Goal: Task Accomplishment & Management: Complete application form

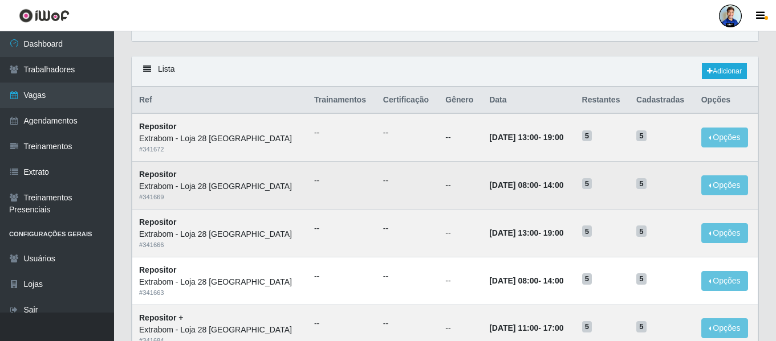
scroll to position [52, 0]
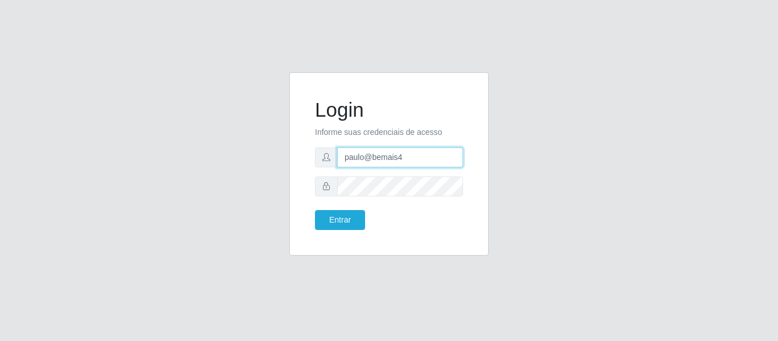
drag, startPoint x: 418, startPoint y: 162, endPoint x: 343, endPoint y: 162, distance: 74.7
click at [343, 162] on input "paulo@bemais4" at bounding box center [400, 158] width 126 height 20
type input "juliomarques@empresateste"
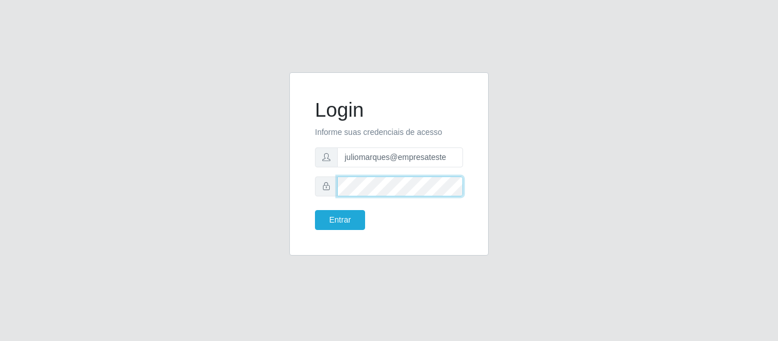
click at [309, 181] on div "Login Informe suas credenciais de acesso juliomarques@empresateste Entrar" at bounding box center [389, 164] width 171 height 155
click at [315, 210] on button "Entrar" at bounding box center [340, 220] width 50 height 20
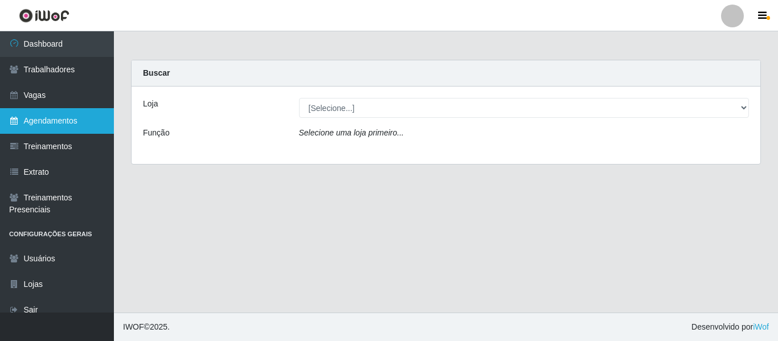
click at [52, 128] on link "Agendamentos" at bounding box center [57, 121] width 114 height 26
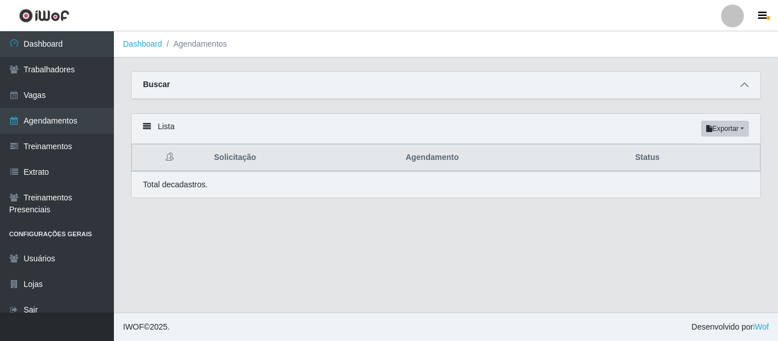
click at [743, 89] on icon at bounding box center [745, 85] width 8 height 8
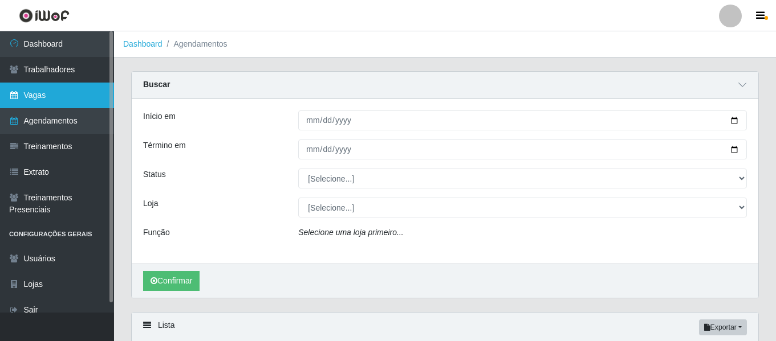
click at [87, 97] on link "Vagas" at bounding box center [57, 96] width 114 height 26
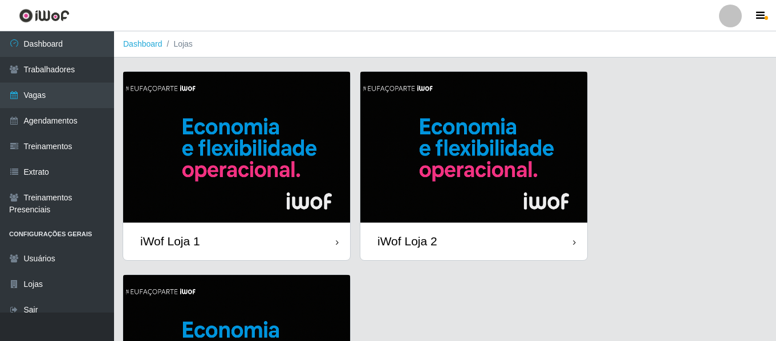
click at [270, 139] on img at bounding box center [236, 147] width 227 height 151
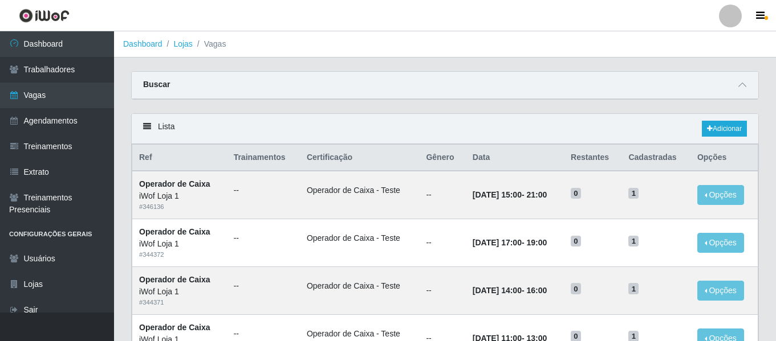
scroll to position [50, 0]
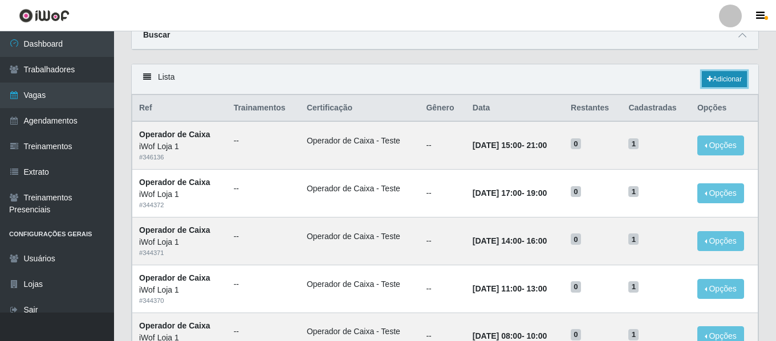
click at [716, 79] on link "Adicionar" at bounding box center [724, 79] width 45 height 16
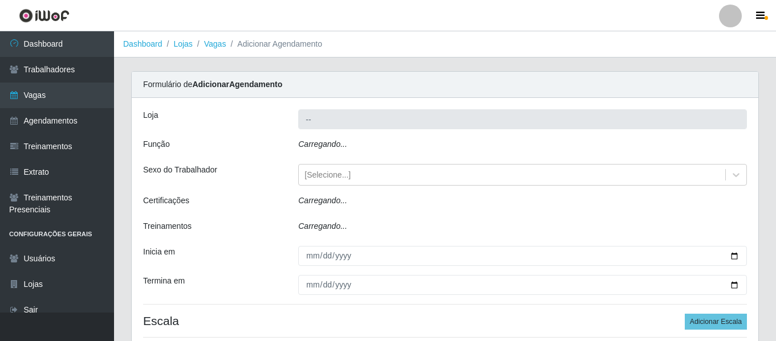
type input "iWof Loja 1"
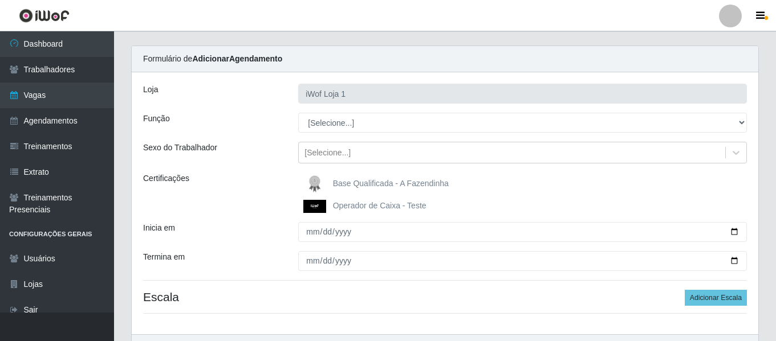
scroll to position [28, 0]
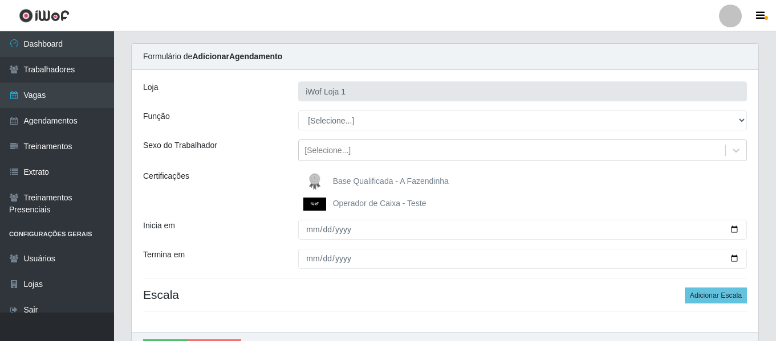
click at [352, 205] on span "Operador de Caixa - Teste" at bounding box center [379, 203] width 93 height 9
click at [0, 0] on input "Operador de Caixa - Teste" at bounding box center [0, 0] width 0 height 0
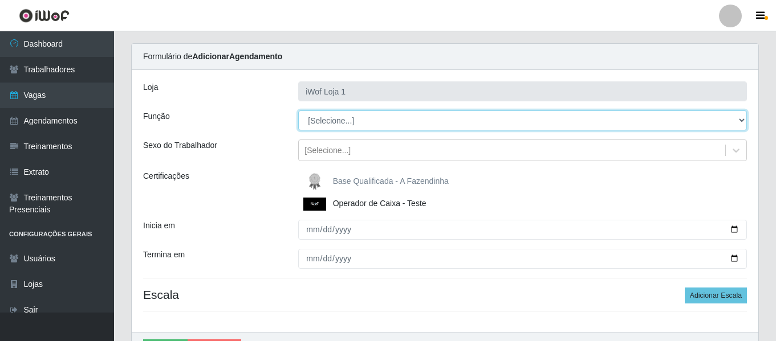
click at [314, 119] on select "[Selecione...] Auxiliar de entrega Auxiliar de entrega + Operador de Caixa Test…" at bounding box center [522, 121] width 449 height 20
select select "22"
click at [298, 111] on select "[Selecione...] Auxiliar de entrega Auxiliar de entrega + Operador de Caixa Test…" at bounding box center [522, 121] width 449 height 20
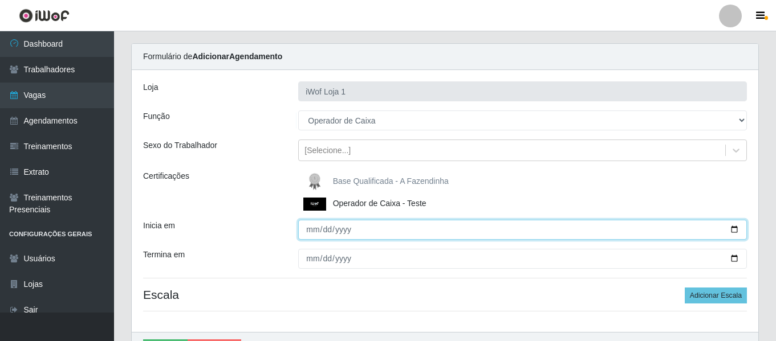
click at [313, 231] on input "Inicia em" at bounding box center [522, 230] width 449 height 20
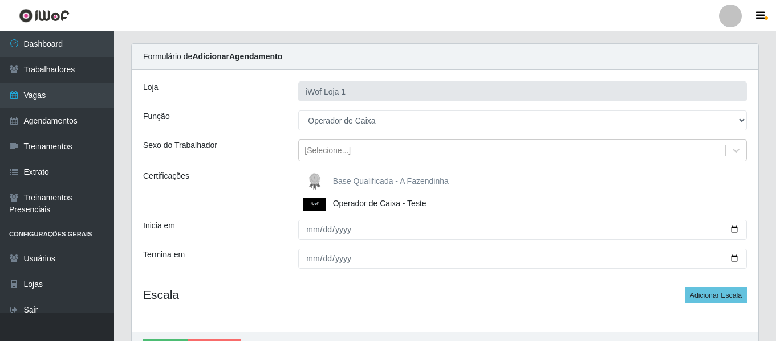
click at [253, 193] on div "Certificações" at bounding box center [211, 190] width 155 height 40
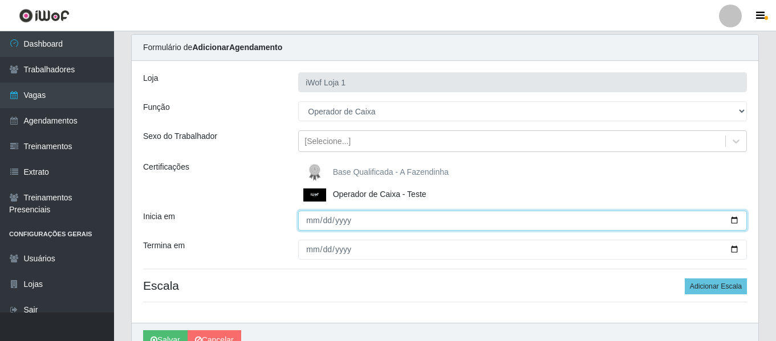
click at [315, 223] on input "Inicia em" at bounding box center [522, 221] width 449 height 20
type input "2025-10-02"
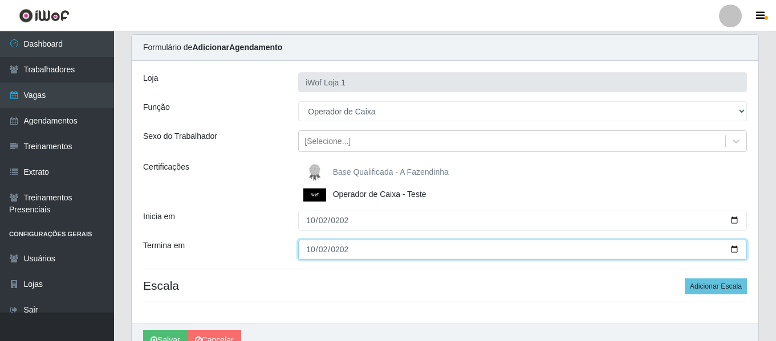
type input "2025-10-02"
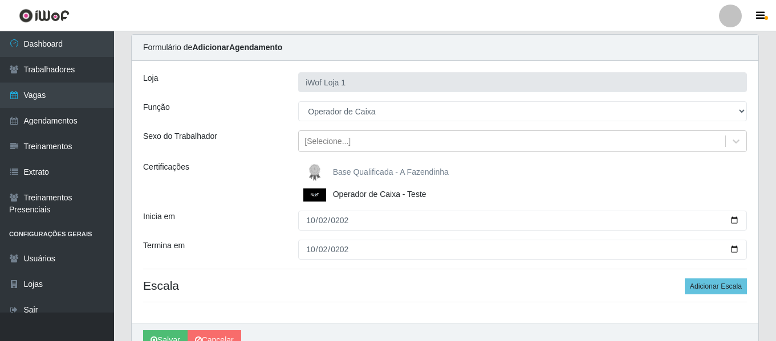
click at [389, 274] on div "Loja iWof Loja 1 Função [Selecione...] Auxiliar de entrega Auxiliar de entrega …" at bounding box center [445, 192] width 626 height 262
click at [711, 289] on button "Adicionar Escala" at bounding box center [715, 287] width 62 height 16
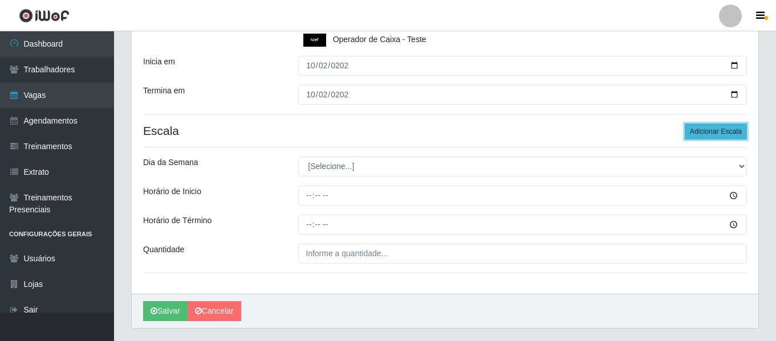
scroll to position [179, 0]
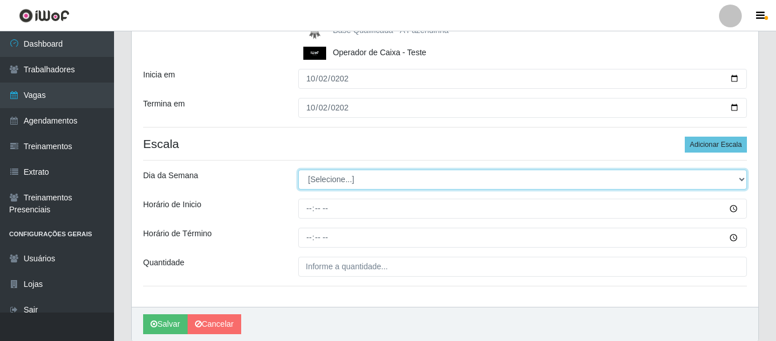
click at [360, 177] on select "[Selecione...] Segunda Terça Quarta Quinta Sexta Sábado Domingo" at bounding box center [522, 180] width 449 height 20
click at [298, 170] on select "[Selecione...] Segunda Terça Quarta Quinta Sexta Sábado Domingo" at bounding box center [522, 180] width 449 height 20
click at [324, 176] on select "[Selecione...] Segunda Terça Quarta Quinta Sexta Sábado Domingo" at bounding box center [522, 180] width 449 height 20
select select "4"
click at [298, 170] on select "[Selecione...] Segunda Terça Quarta Quinta Sexta Sábado Domingo" at bounding box center [522, 180] width 449 height 20
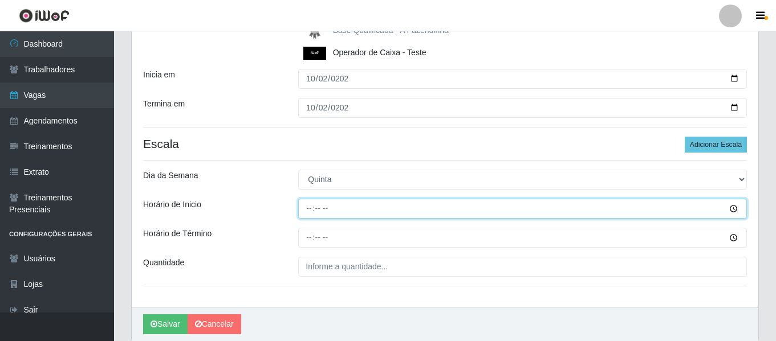
click at [308, 211] on input "Horário de Inicio" at bounding box center [522, 209] width 449 height 20
type input "16:00"
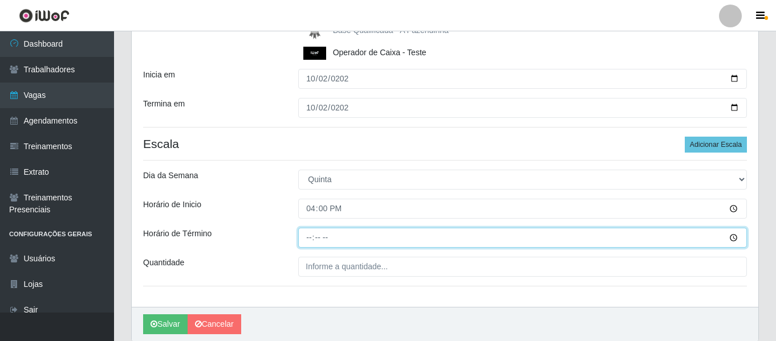
type input "22:00"
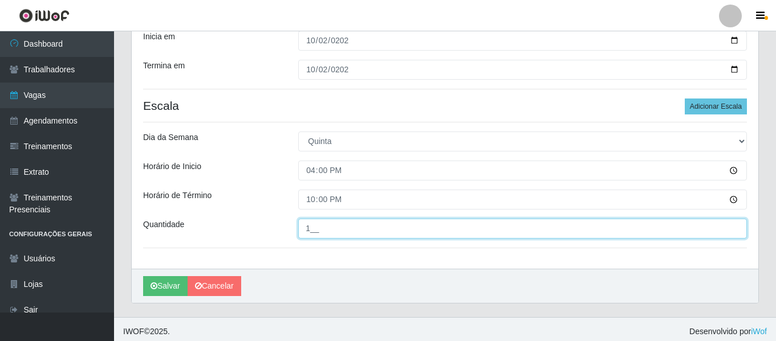
scroll to position [218, 0]
type input "1__"
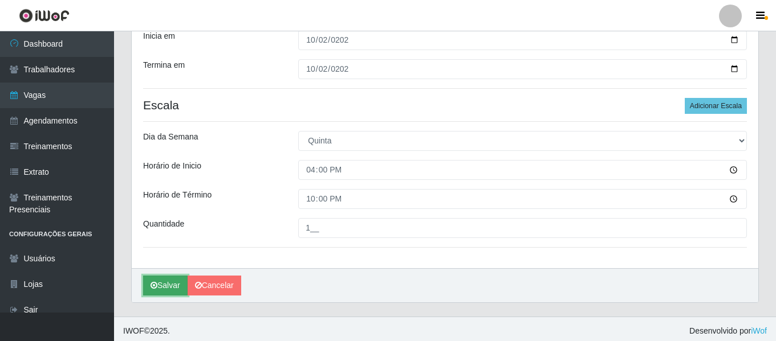
click at [162, 291] on button "Salvar" at bounding box center [165, 286] width 44 height 20
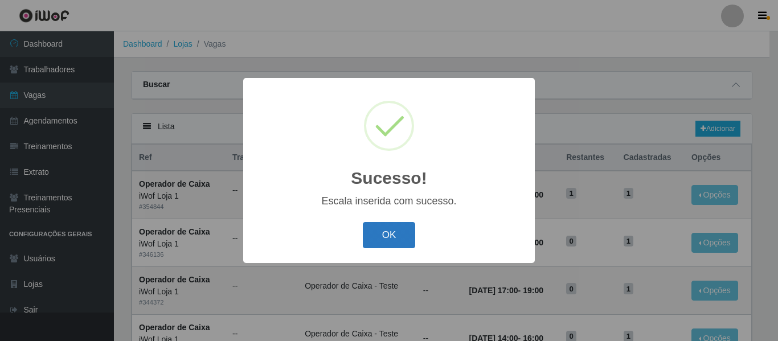
click at [388, 237] on button "OK" at bounding box center [389, 235] width 53 height 27
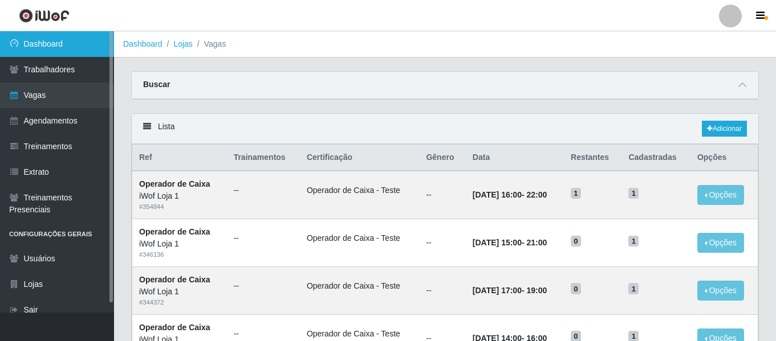
click at [52, 46] on link "Dashboard" at bounding box center [57, 44] width 114 height 26
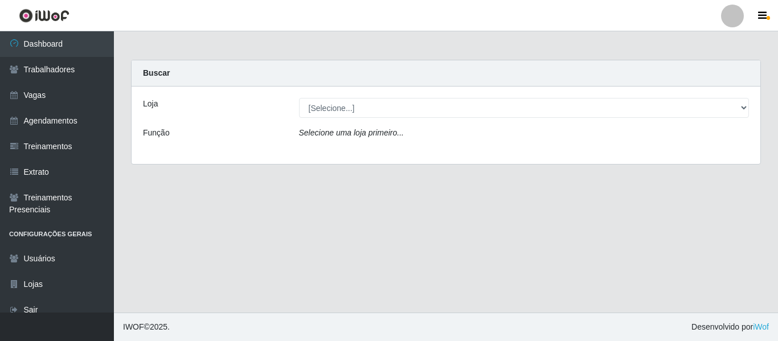
click at [458, 121] on div "Loja [Selecione...] iWof Loja 1 iWof Loja 2 iWof Loja 3 Função Selecione uma lo…" at bounding box center [446, 126] width 629 height 78
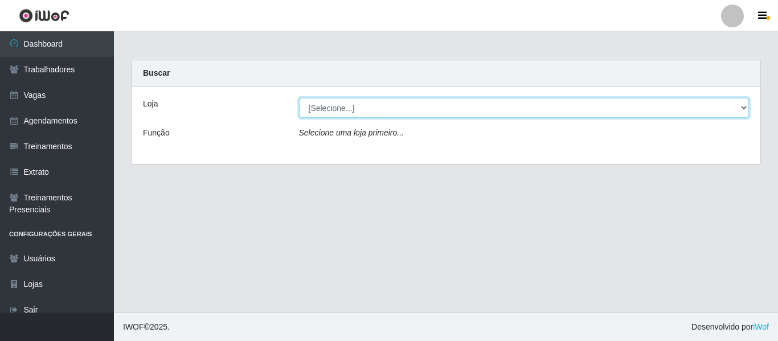
click at [433, 112] on select "[Selecione...] iWof Loja 1 iWof Loja 2 iWof Loja 3" at bounding box center [524, 108] width 451 height 20
select select "114"
click at [299, 98] on select "[Selecione...] iWof Loja 1 iWof Loja 2 iWof Loja 3" at bounding box center [524, 108] width 451 height 20
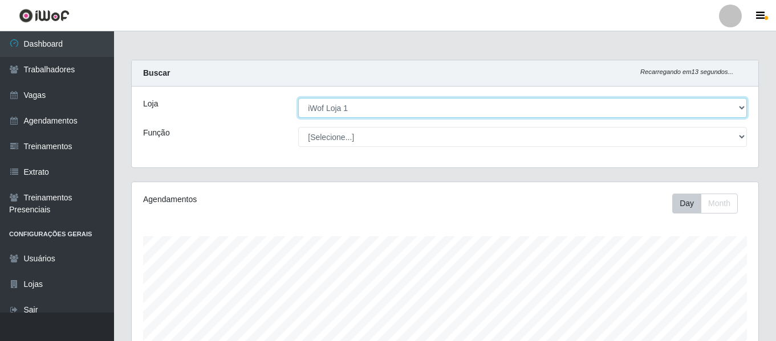
click at [325, 112] on select "[Selecione...] iWof Loja 1 iWof Loja 2 iWof Loja 3" at bounding box center [522, 108] width 449 height 20
